Goal: Task Accomplishment & Management: Use online tool/utility

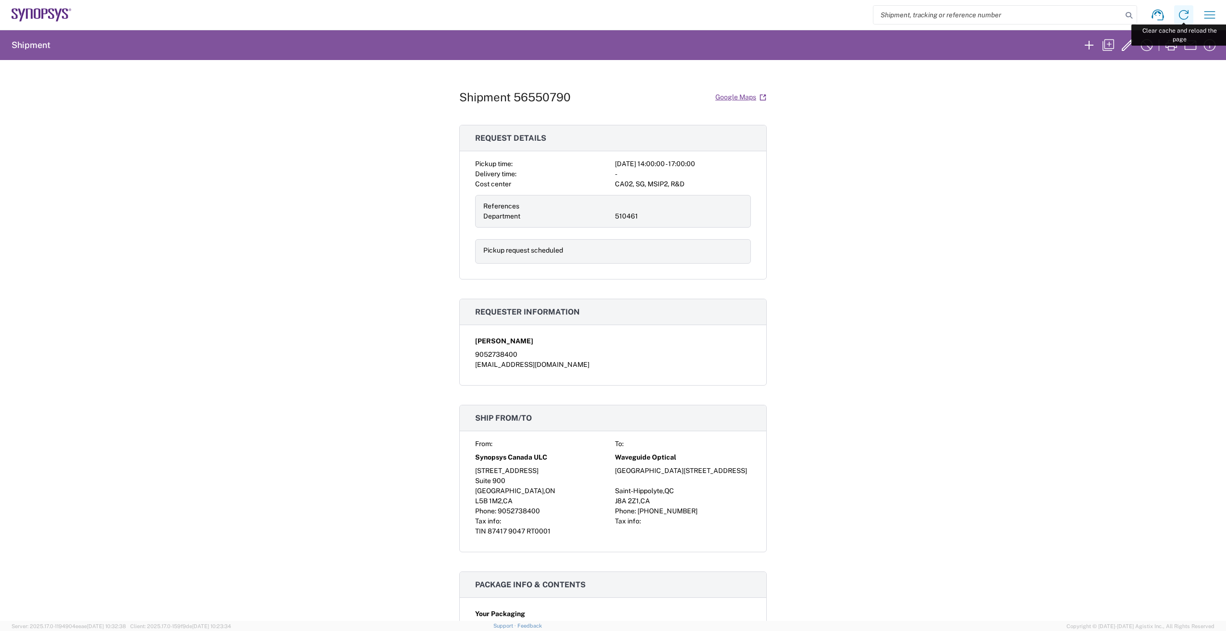
click at [1181, 15] on icon at bounding box center [1183, 14] width 15 height 15
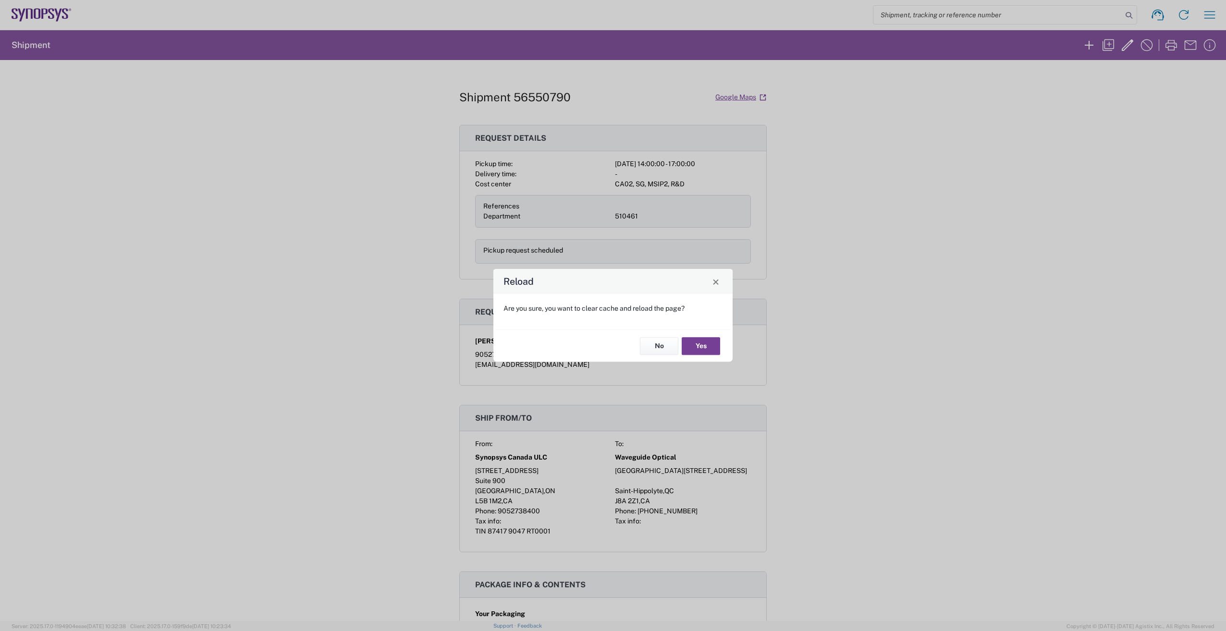
click at [702, 345] on button "Yes" at bounding box center [700, 346] width 38 height 18
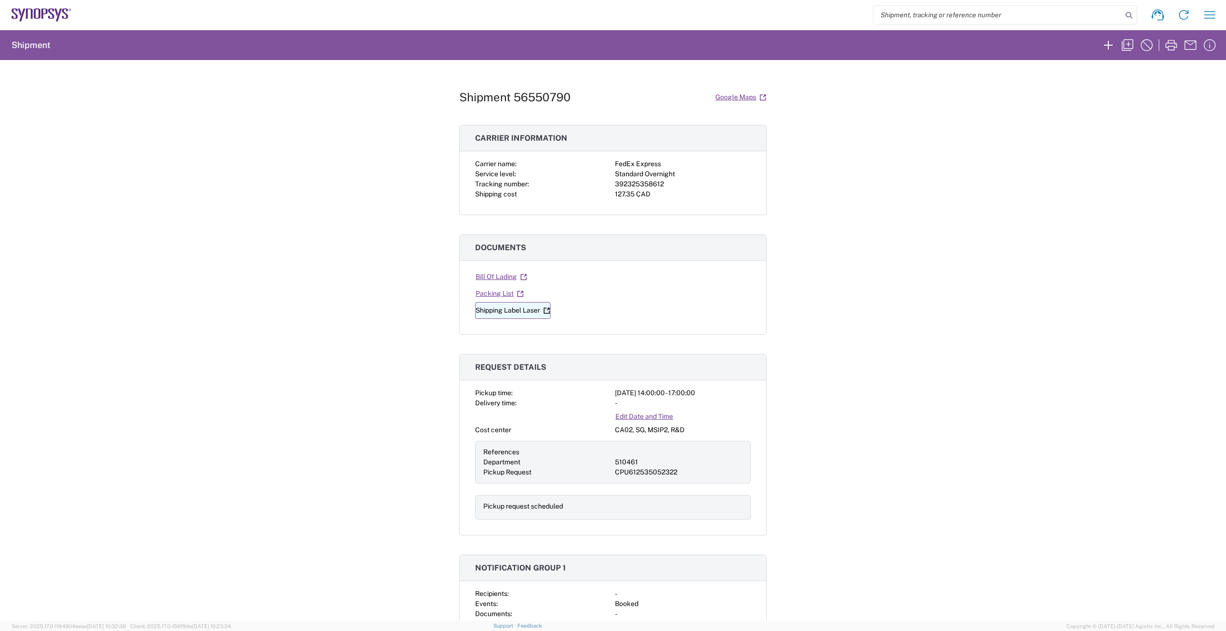
click at [485, 308] on link "Shipping Label Laser" at bounding box center [512, 310] width 75 height 17
click at [494, 292] on link "Packing List" at bounding box center [499, 293] width 49 height 17
